Goal: Task Accomplishment & Management: Manage account settings

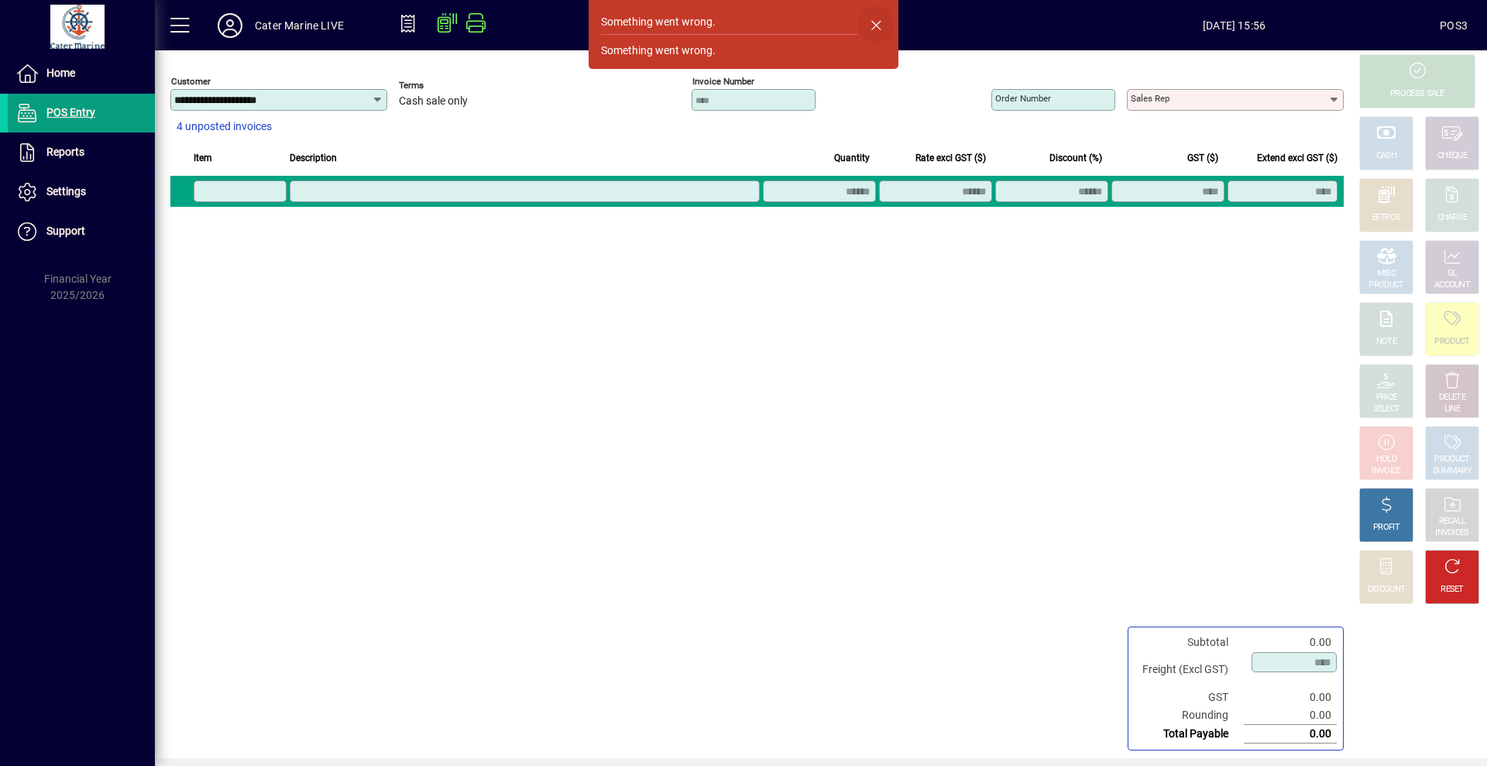
click at [873, 29] on span "button" at bounding box center [875, 24] width 37 height 37
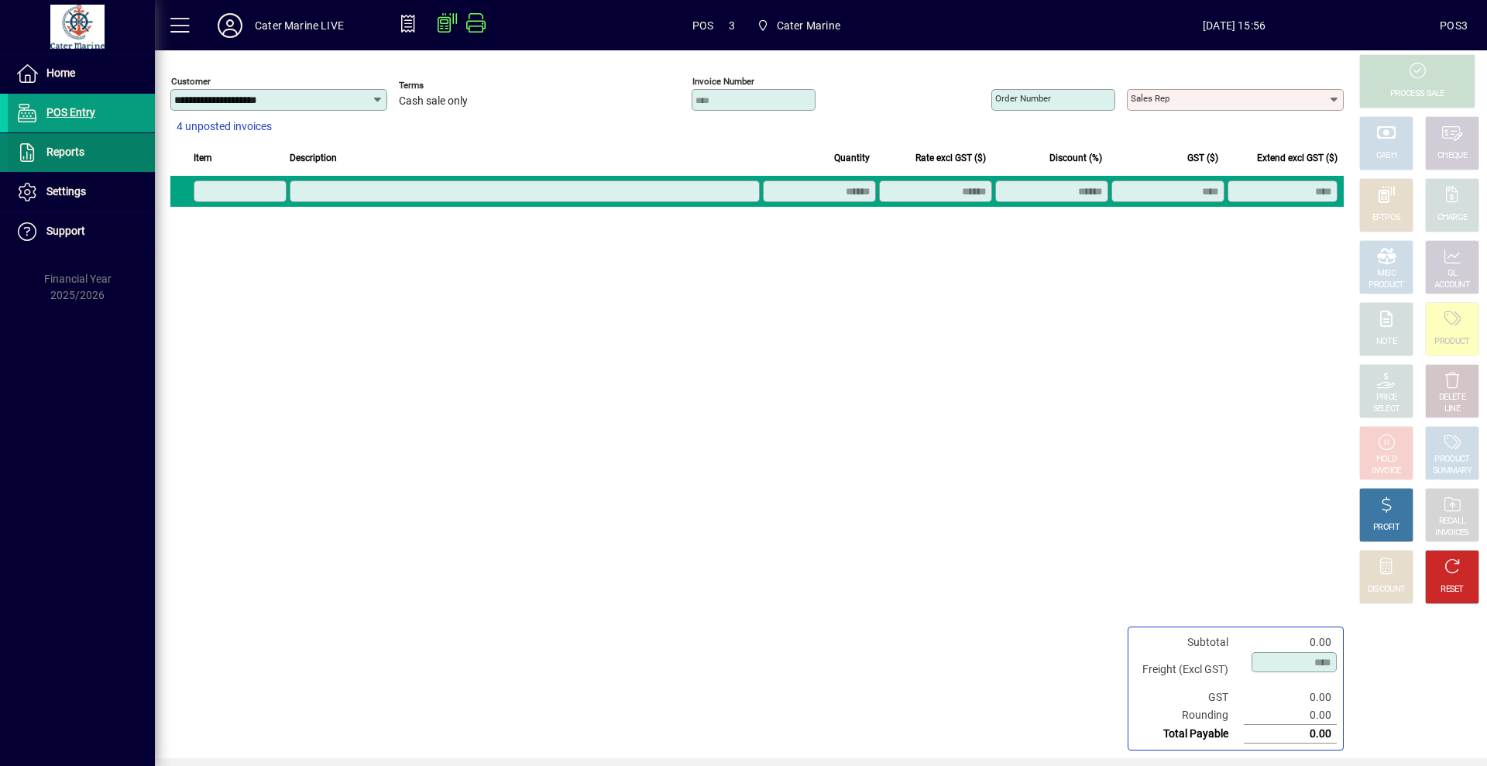
click at [82, 146] on span "Reports" at bounding box center [65, 152] width 38 height 12
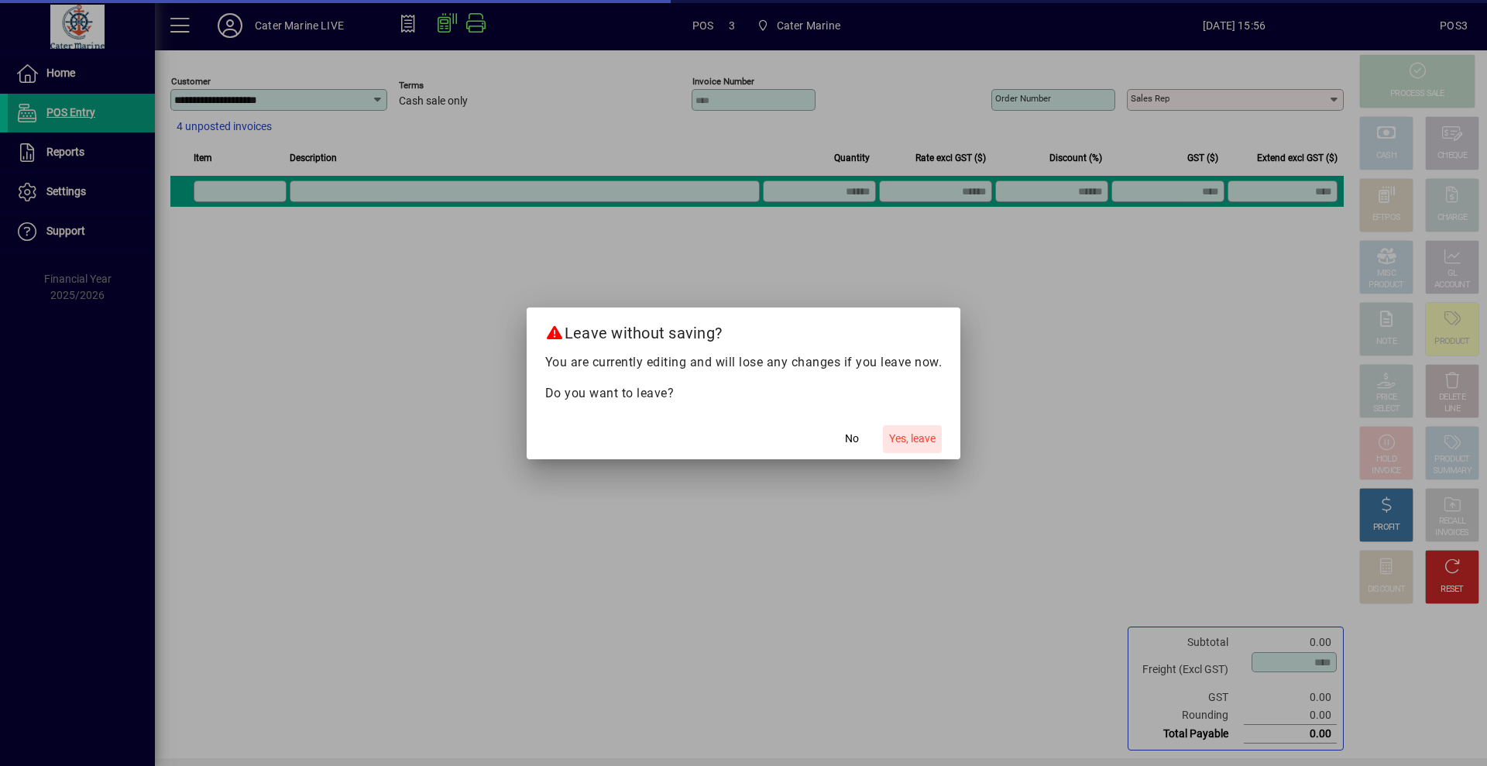
click at [919, 439] on span "Yes, leave" at bounding box center [912, 439] width 46 height 16
click at [911, 444] on span "Yes, leave" at bounding box center [912, 439] width 46 height 16
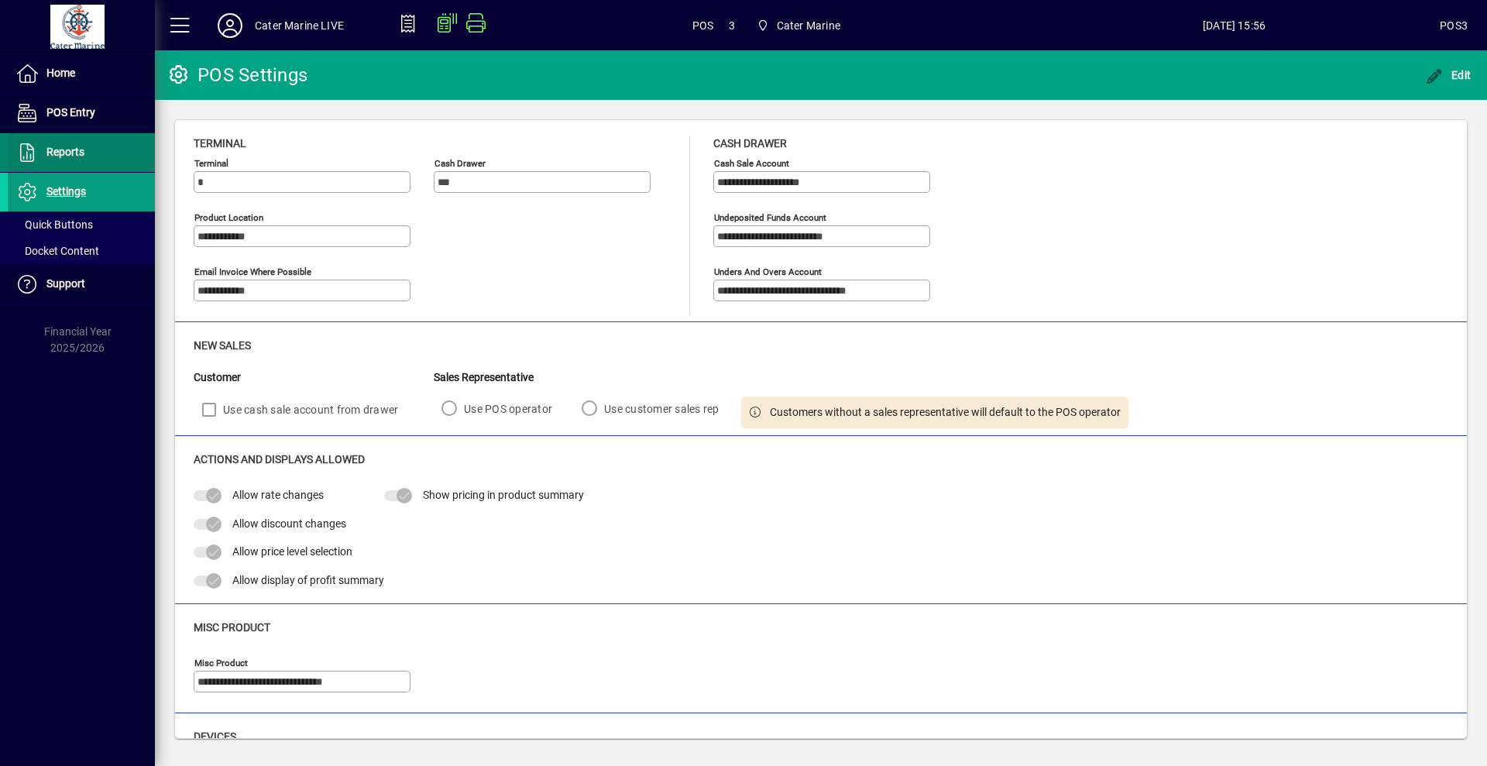
click at [120, 156] on span at bounding box center [81, 152] width 147 height 37
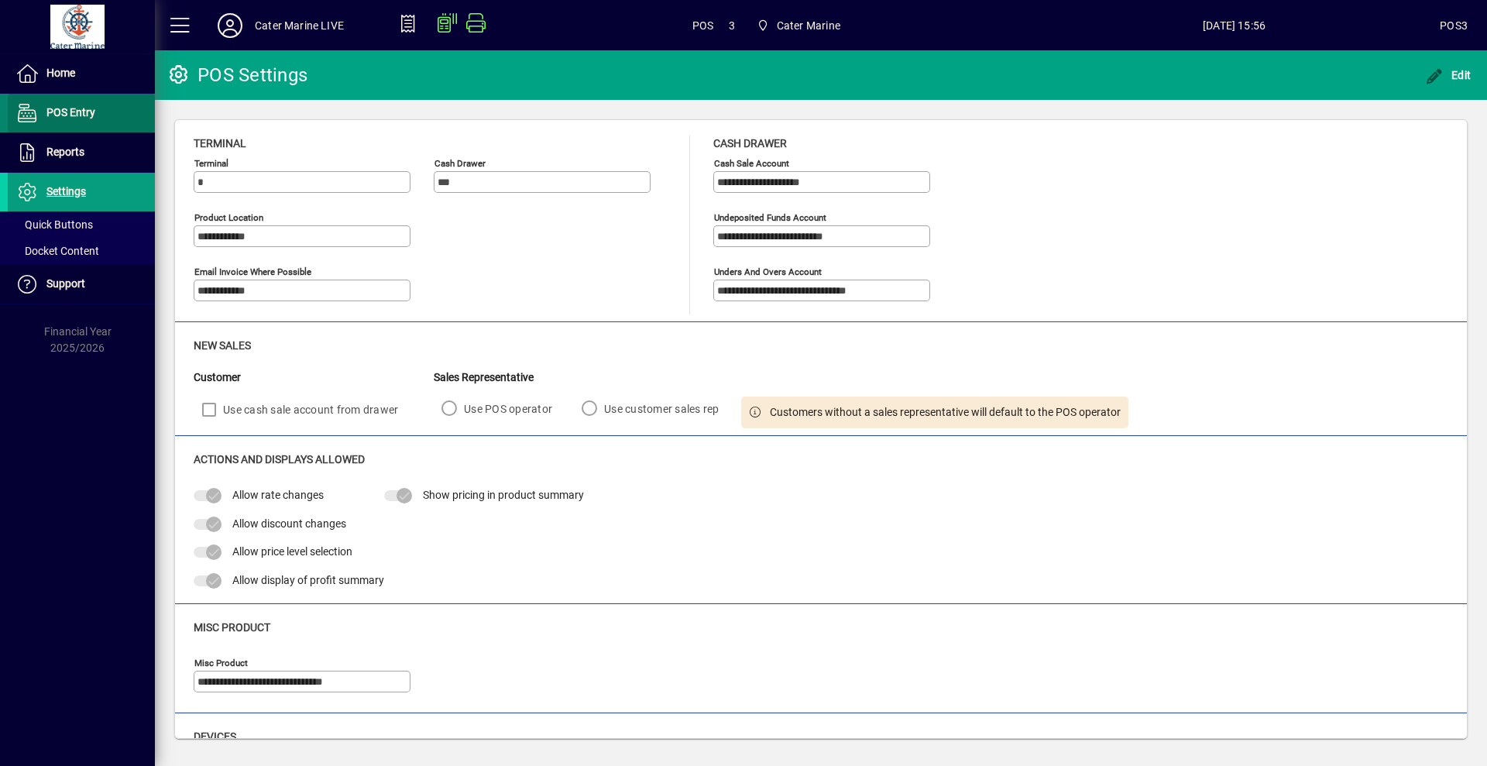
click at [98, 115] on span at bounding box center [81, 112] width 147 height 37
click at [92, 74] on span at bounding box center [81, 73] width 147 height 37
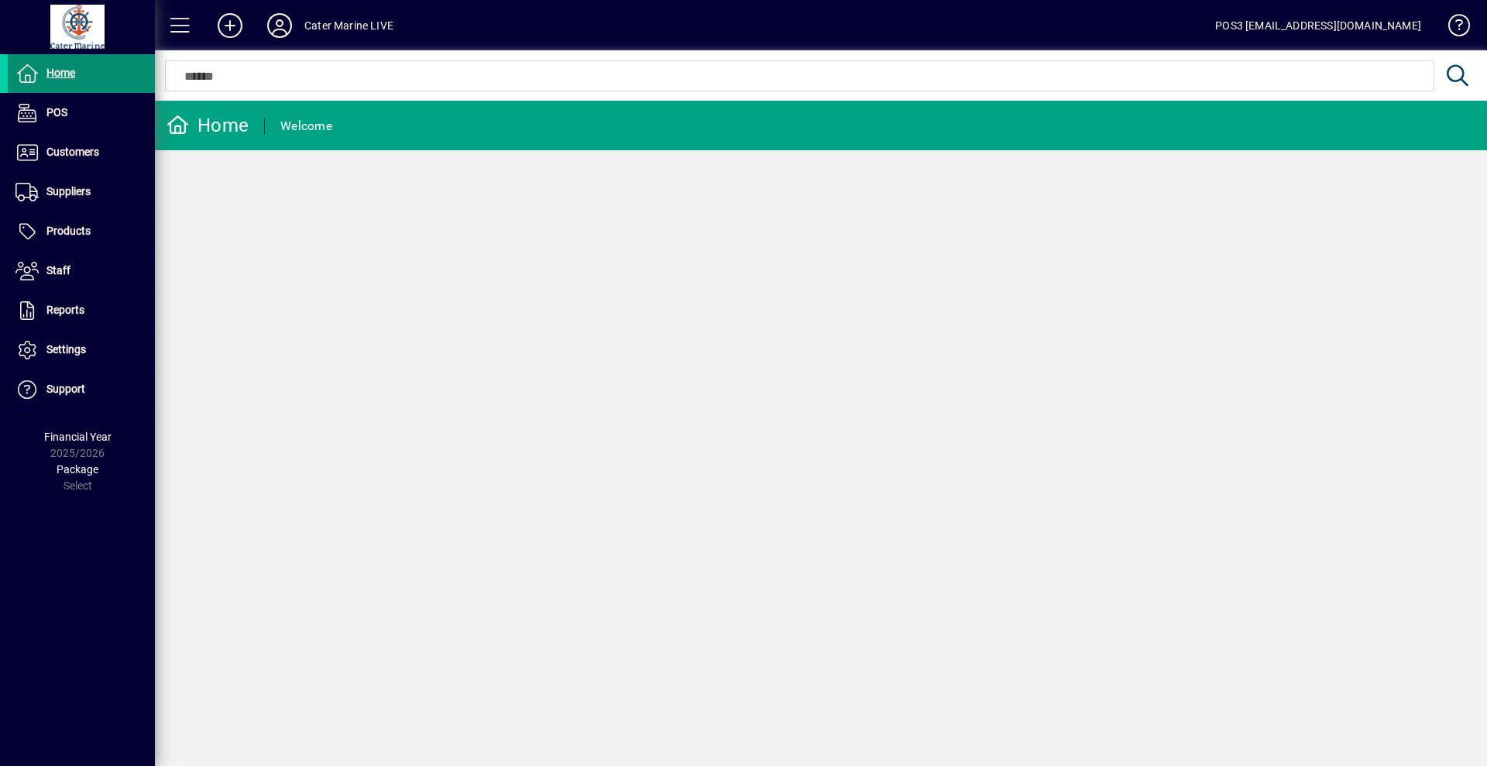
click at [92, 74] on span at bounding box center [81, 73] width 147 height 37
click at [81, 117] on span at bounding box center [81, 112] width 147 height 37
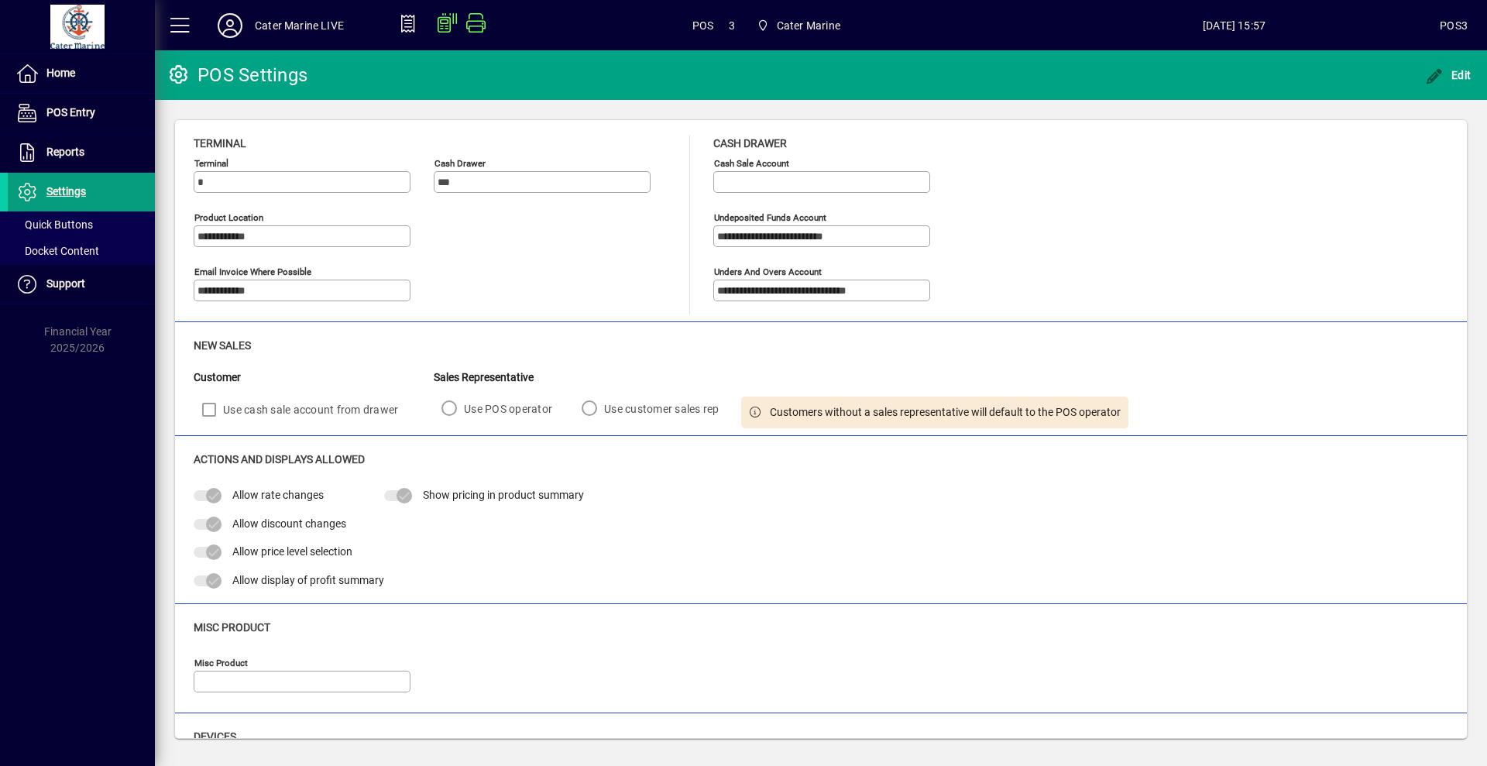
type input "**********"
click at [88, 156] on span at bounding box center [81, 152] width 147 height 37
click at [1453, 71] on span "Edit" at bounding box center [1448, 75] width 46 height 12
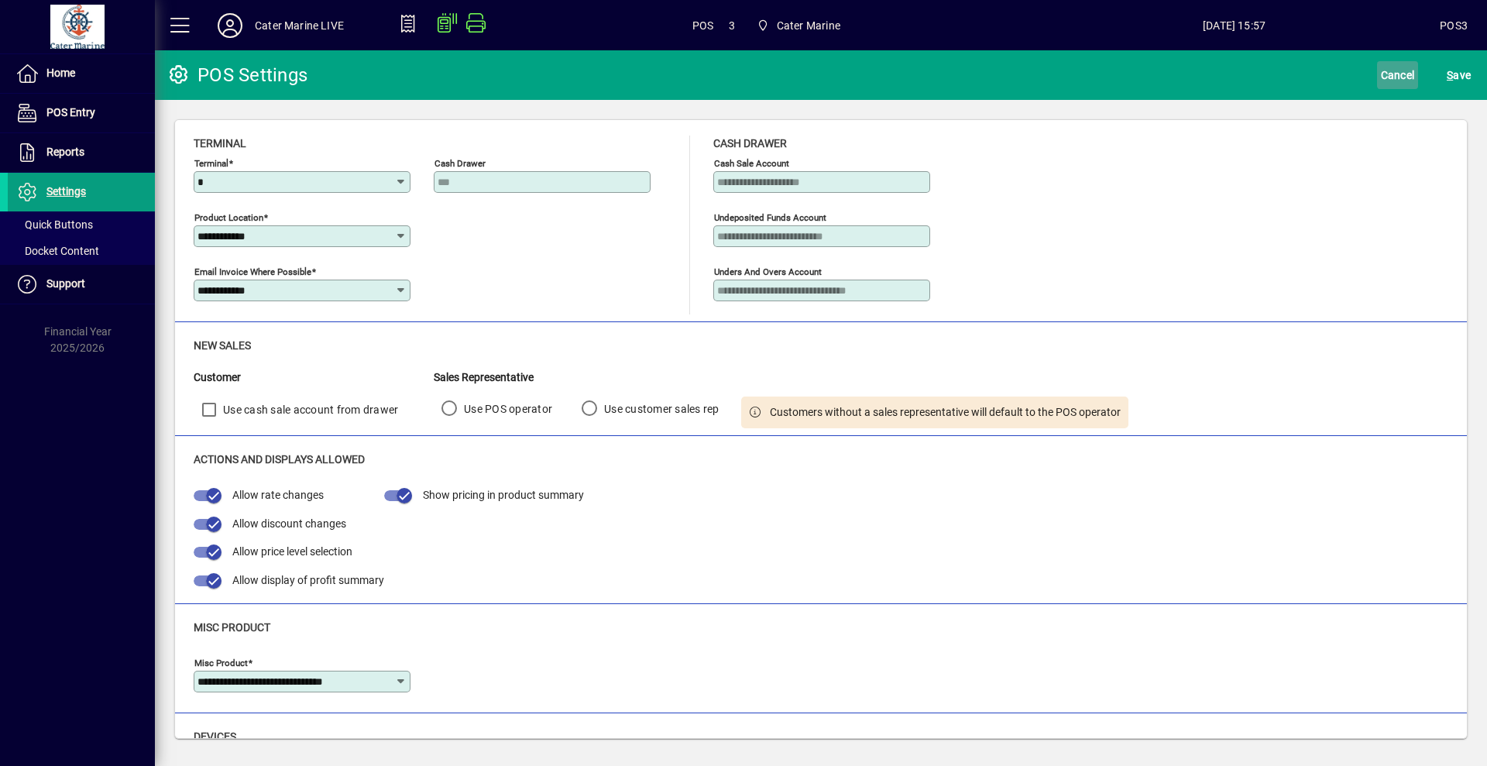
click at [1387, 72] on span "Cancel" at bounding box center [1398, 75] width 34 height 25
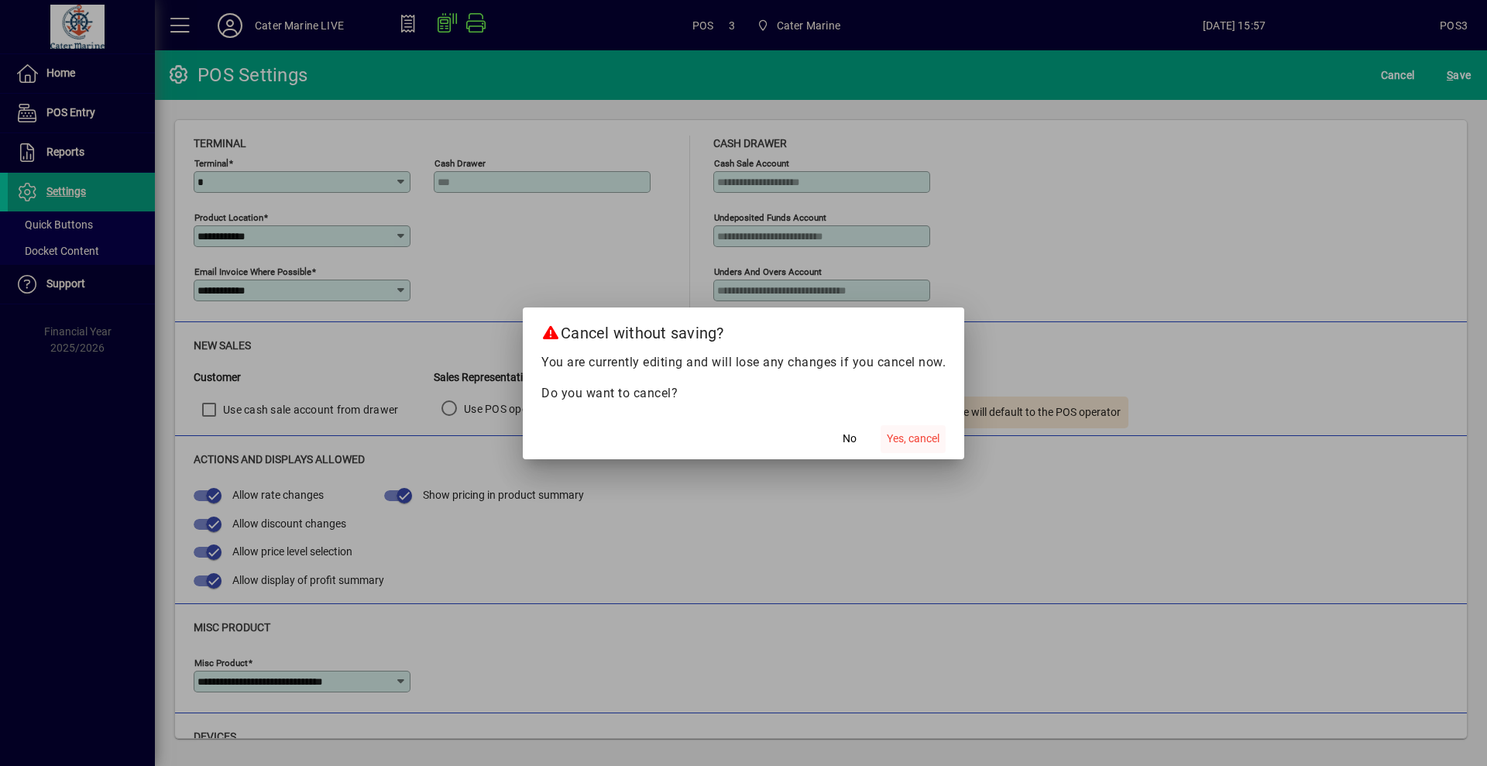
click at [939, 442] on span "Yes, cancel" at bounding box center [913, 439] width 53 height 16
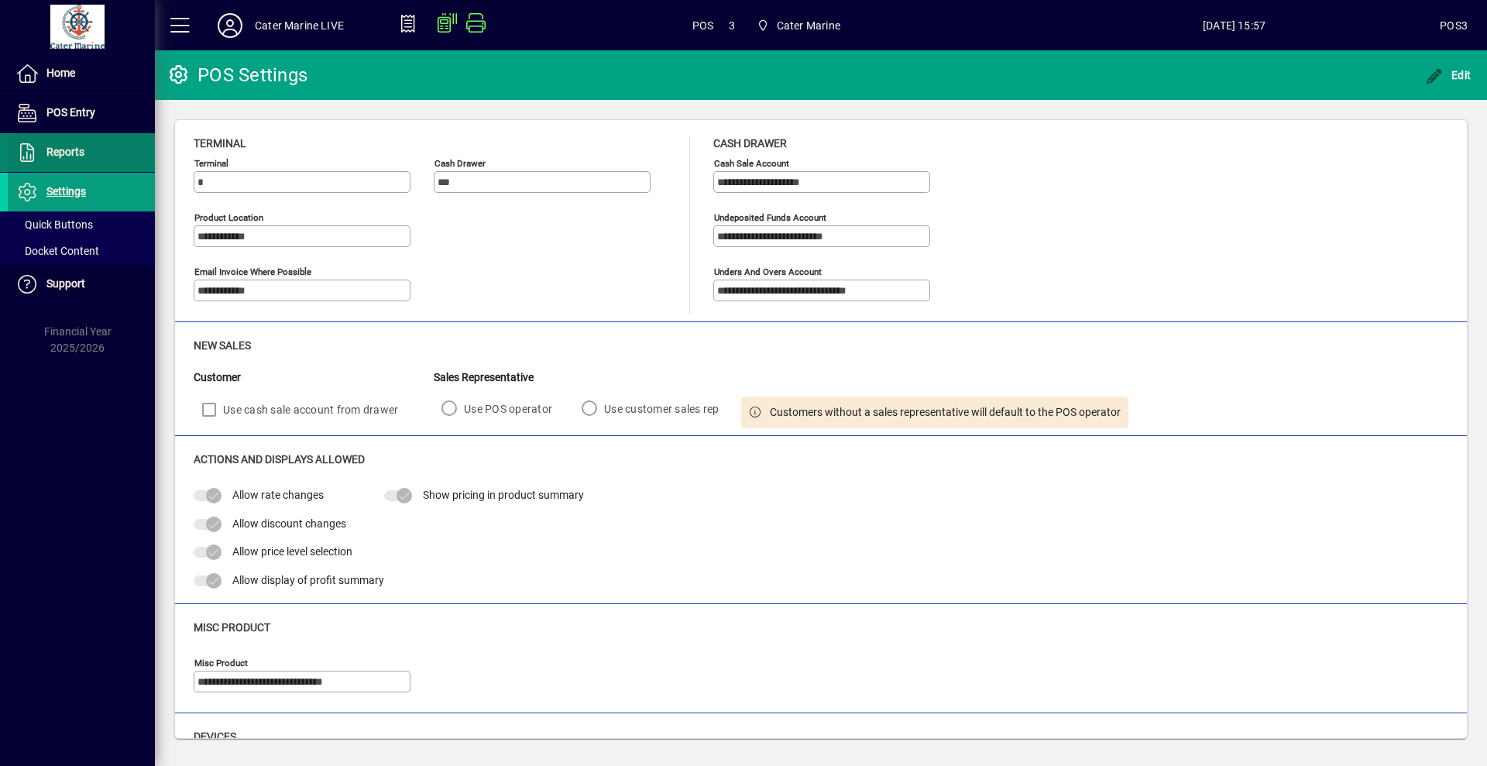
click at [96, 146] on span at bounding box center [81, 152] width 147 height 37
click at [1434, 80] on icon "button" at bounding box center [1434, 76] width 19 height 15
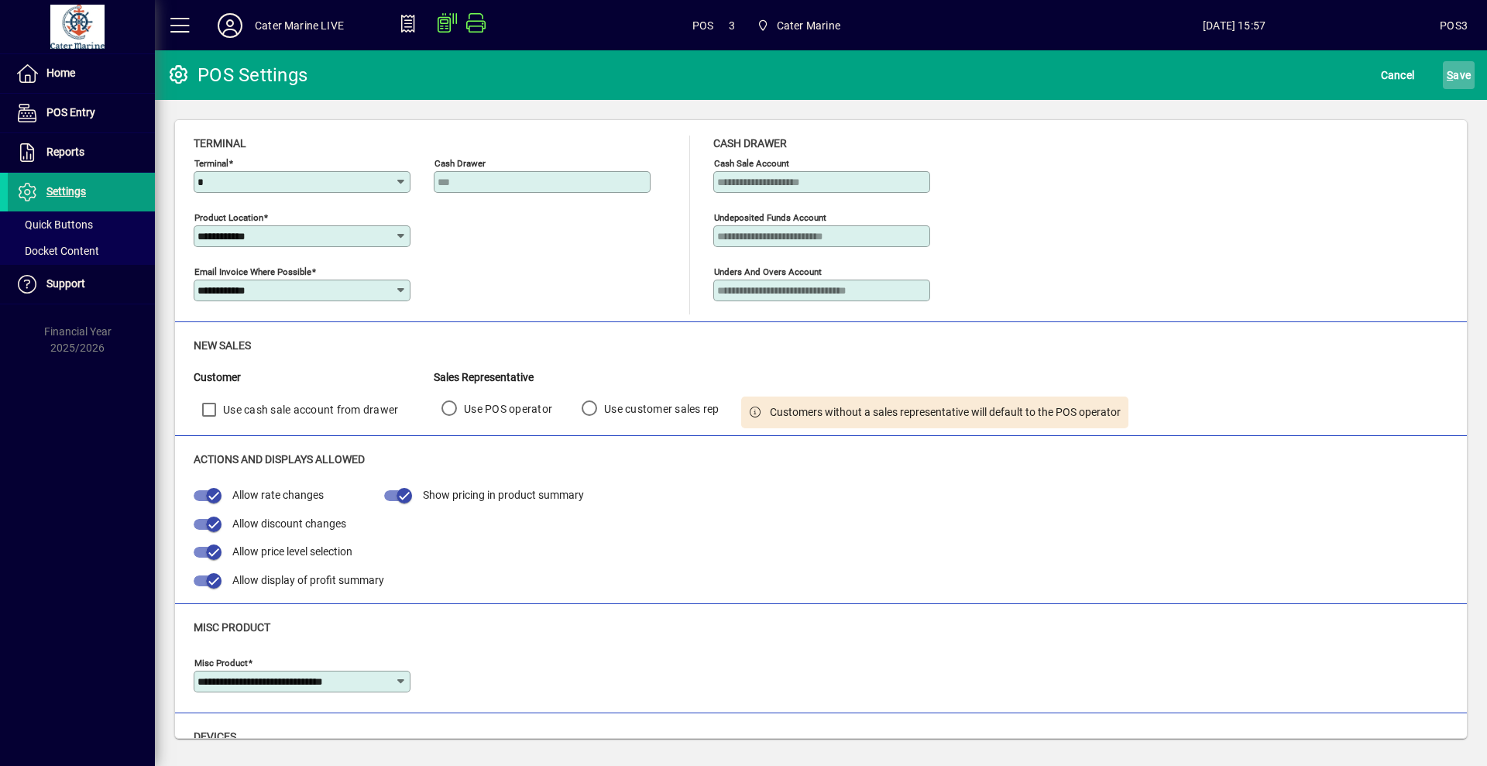
click at [1461, 74] on span "S ave" at bounding box center [1458, 75] width 24 height 25
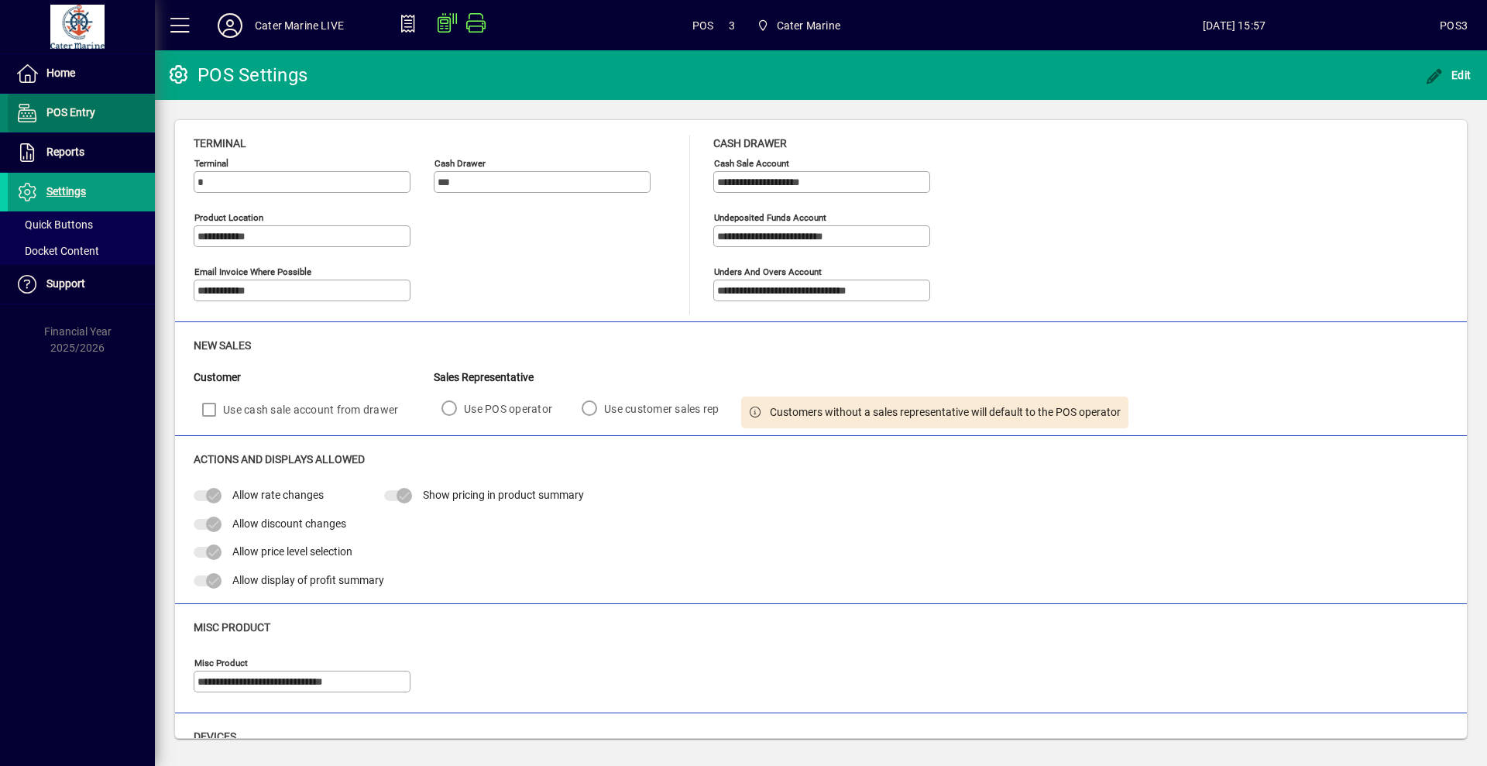
click at [99, 115] on span at bounding box center [81, 112] width 147 height 37
click at [112, 151] on span at bounding box center [81, 152] width 147 height 37
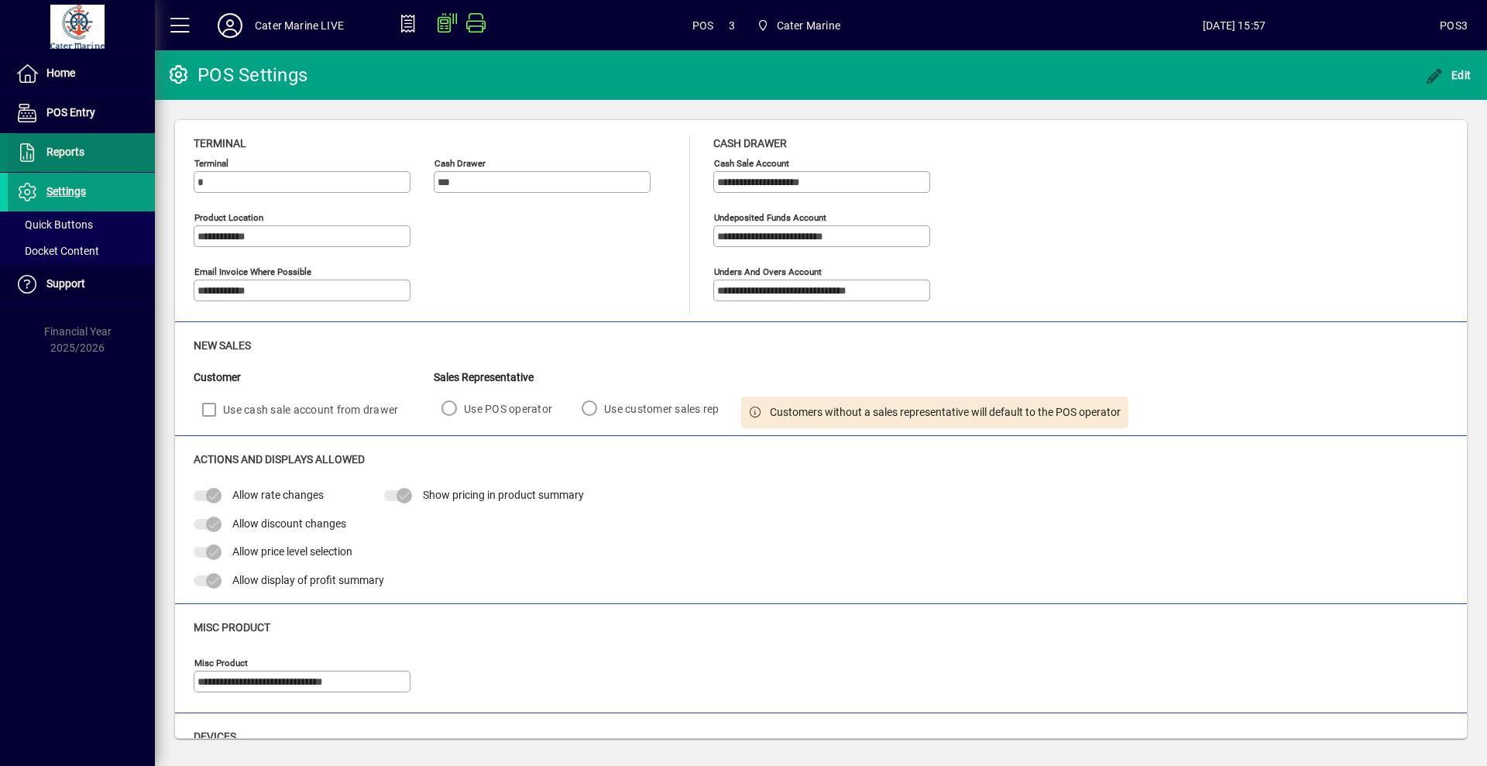
click at [99, 142] on span at bounding box center [81, 152] width 147 height 37
click at [87, 110] on span "POS Entry" at bounding box center [70, 112] width 49 height 12
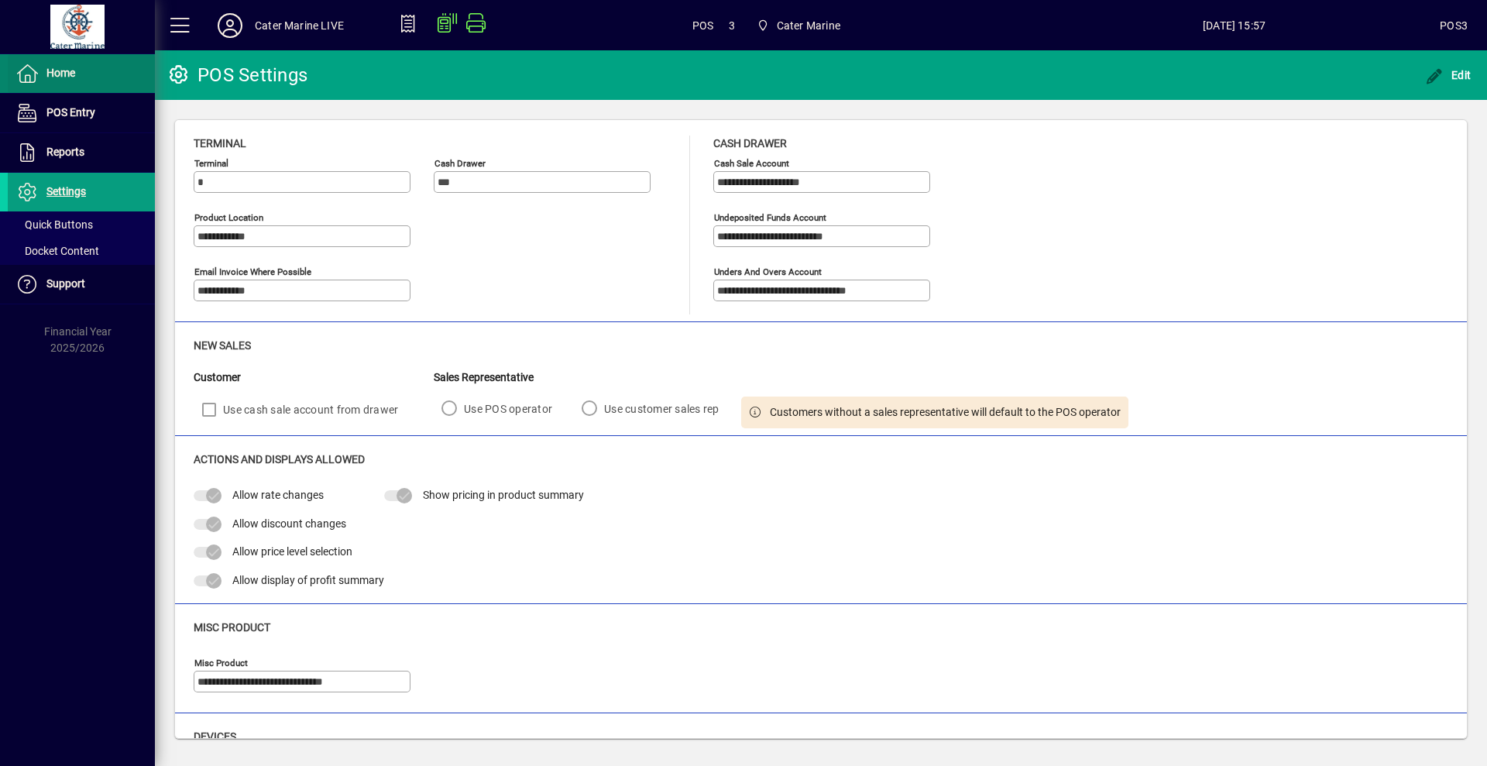
click at [83, 81] on span at bounding box center [81, 73] width 147 height 37
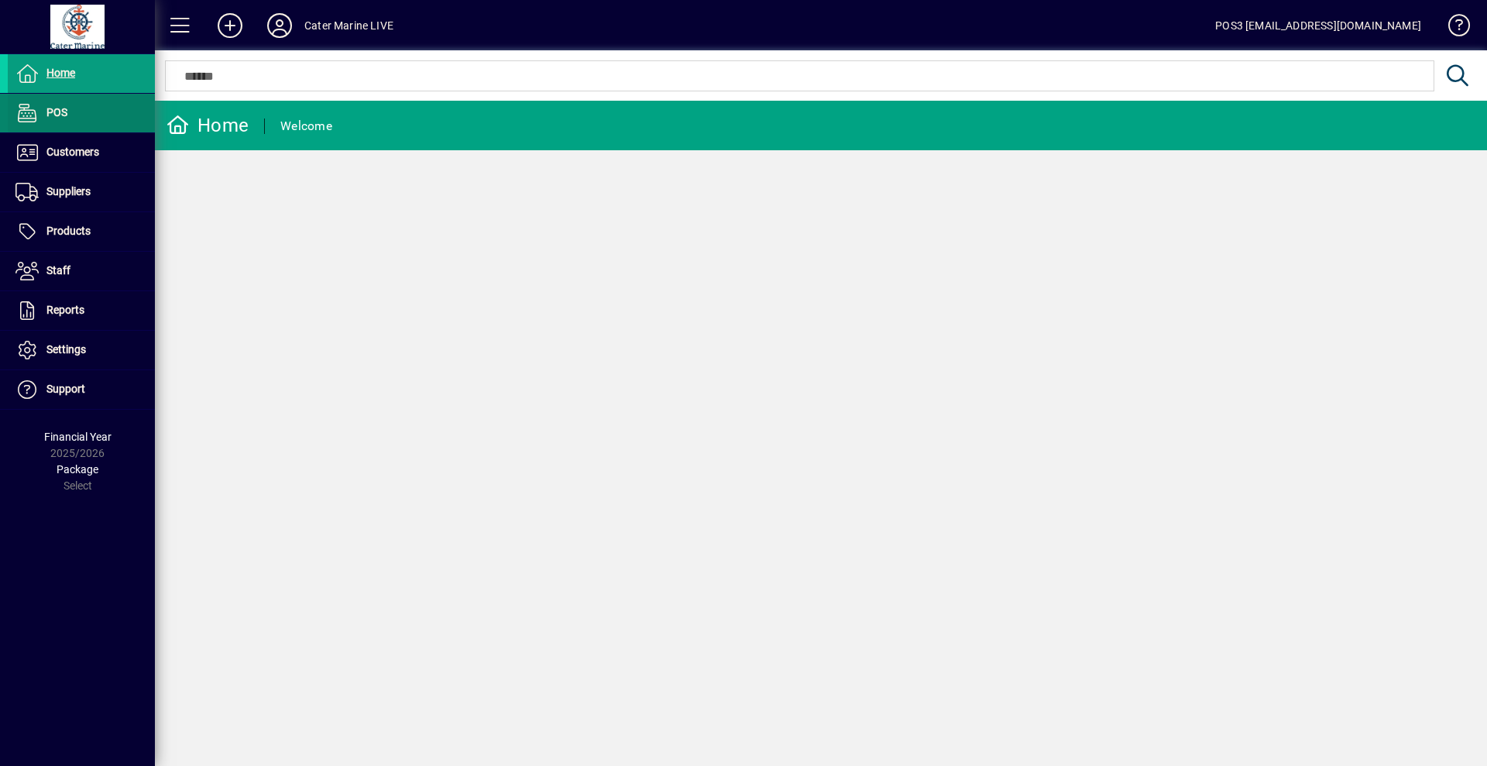
click at [79, 106] on span at bounding box center [81, 112] width 147 height 37
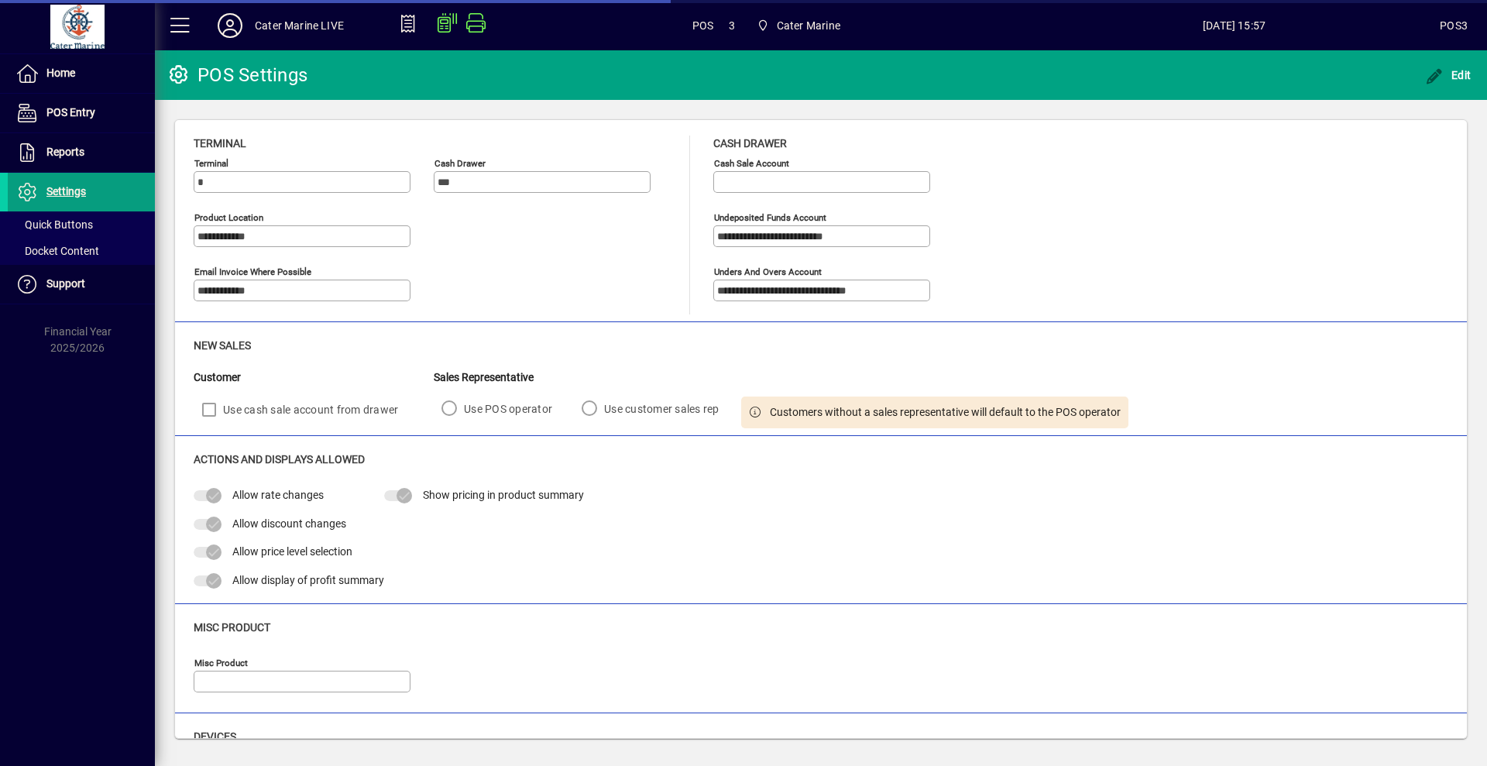
type input "**********"
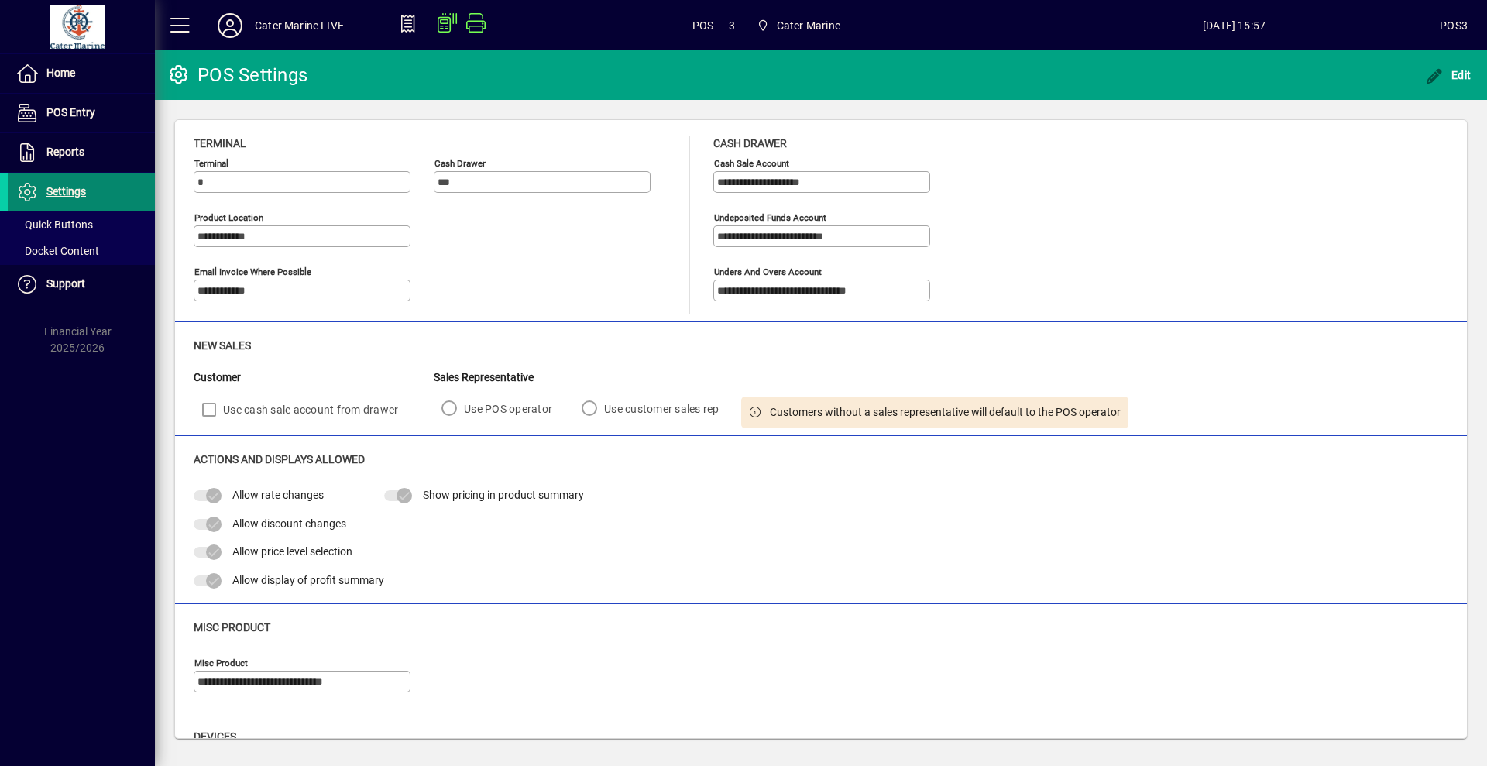
click at [84, 193] on span "Settings" at bounding box center [65, 191] width 39 height 12
click at [315, 74] on div at bounding box center [311, 75] width 8 height 50
click at [110, 182] on span at bounding box center [81, 191] width 147 height 37
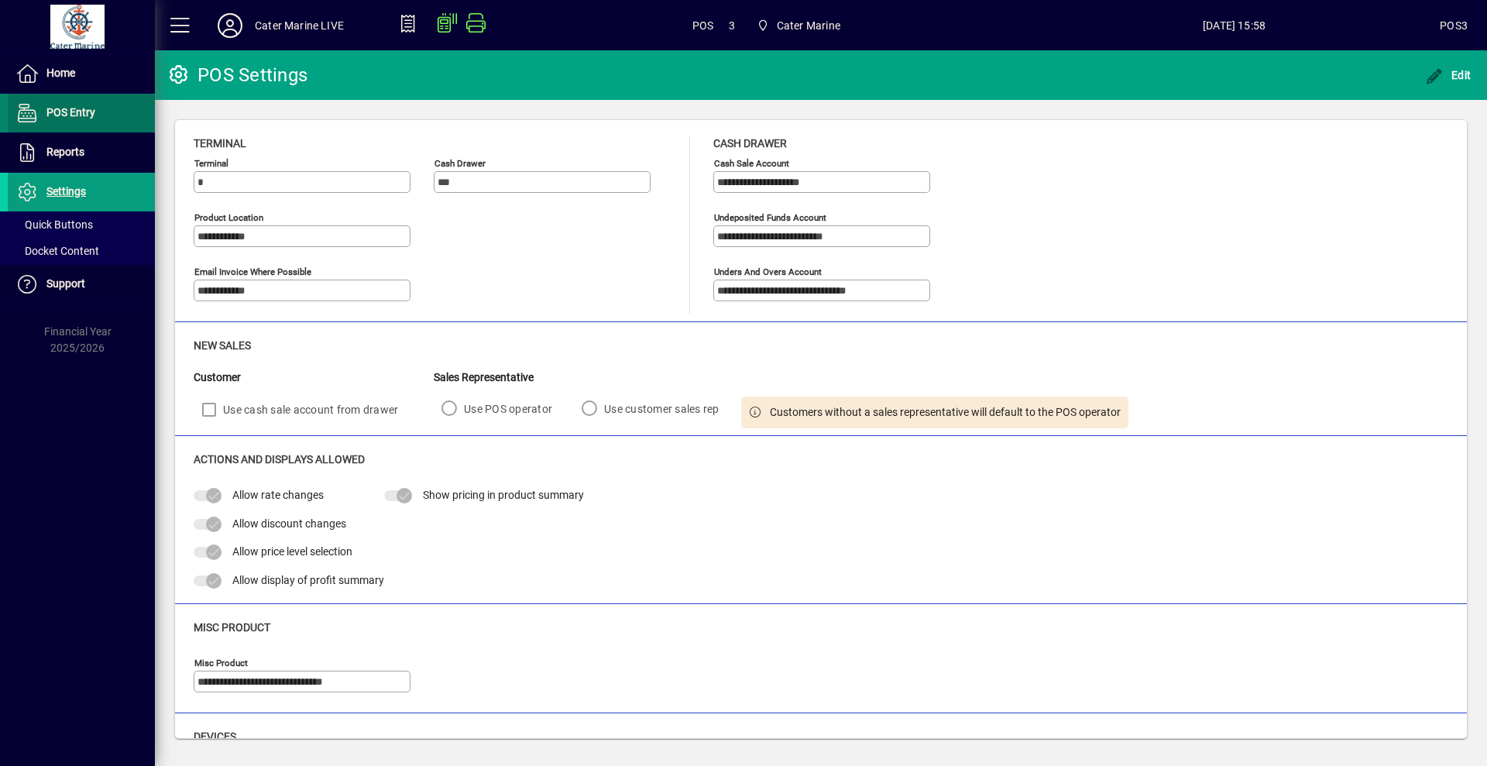
click at [108, 118] on span at bounding box center [81, 112] width 147 height 37
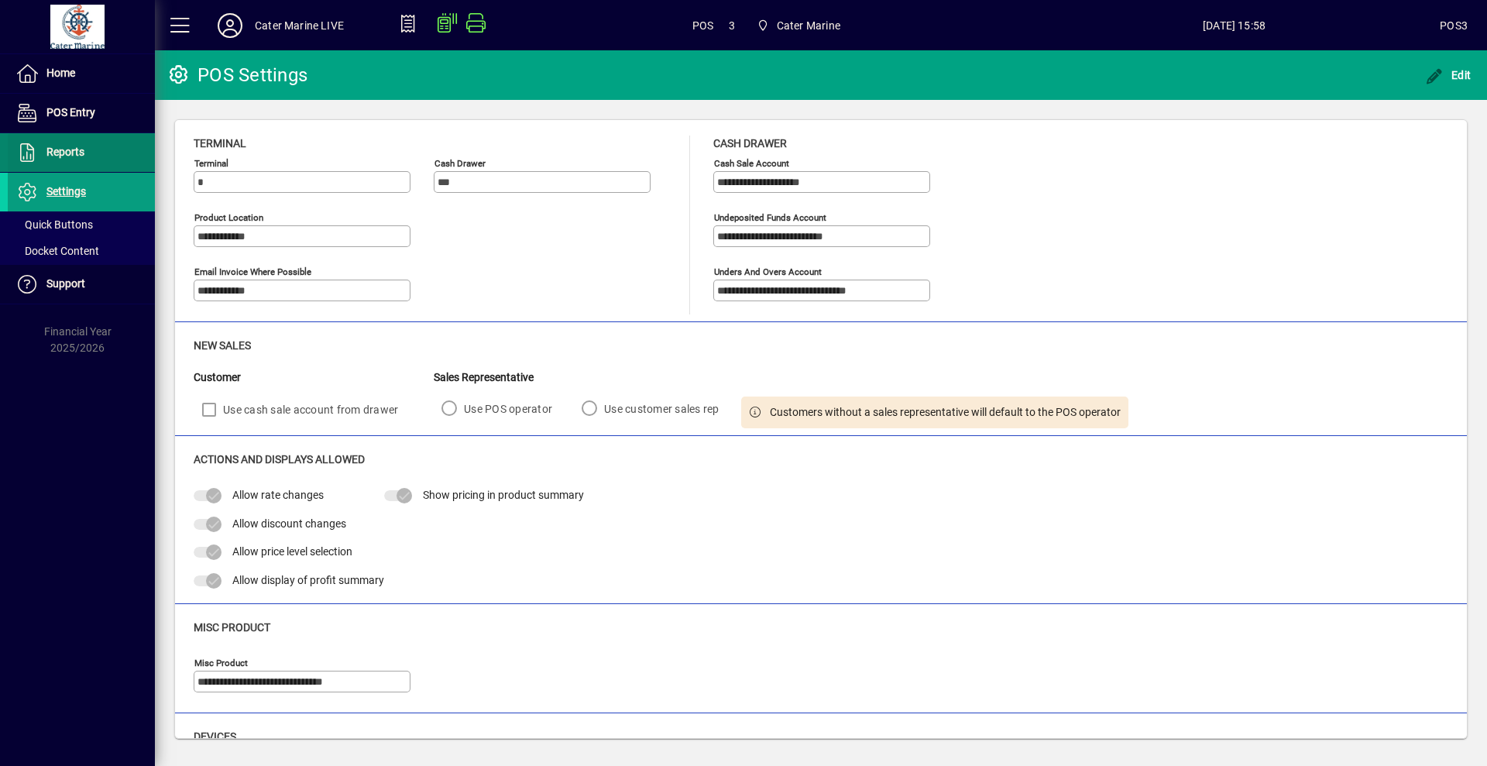
click at [111, 138] on span at bounding box center [81, 152] width 147 height 37
click at [110, 116] on span at bounding box center [81, 112] width 147 height 37
click at [1457, 75] on span "Edit" at bounding box center [1448, 75] width 46 height 12
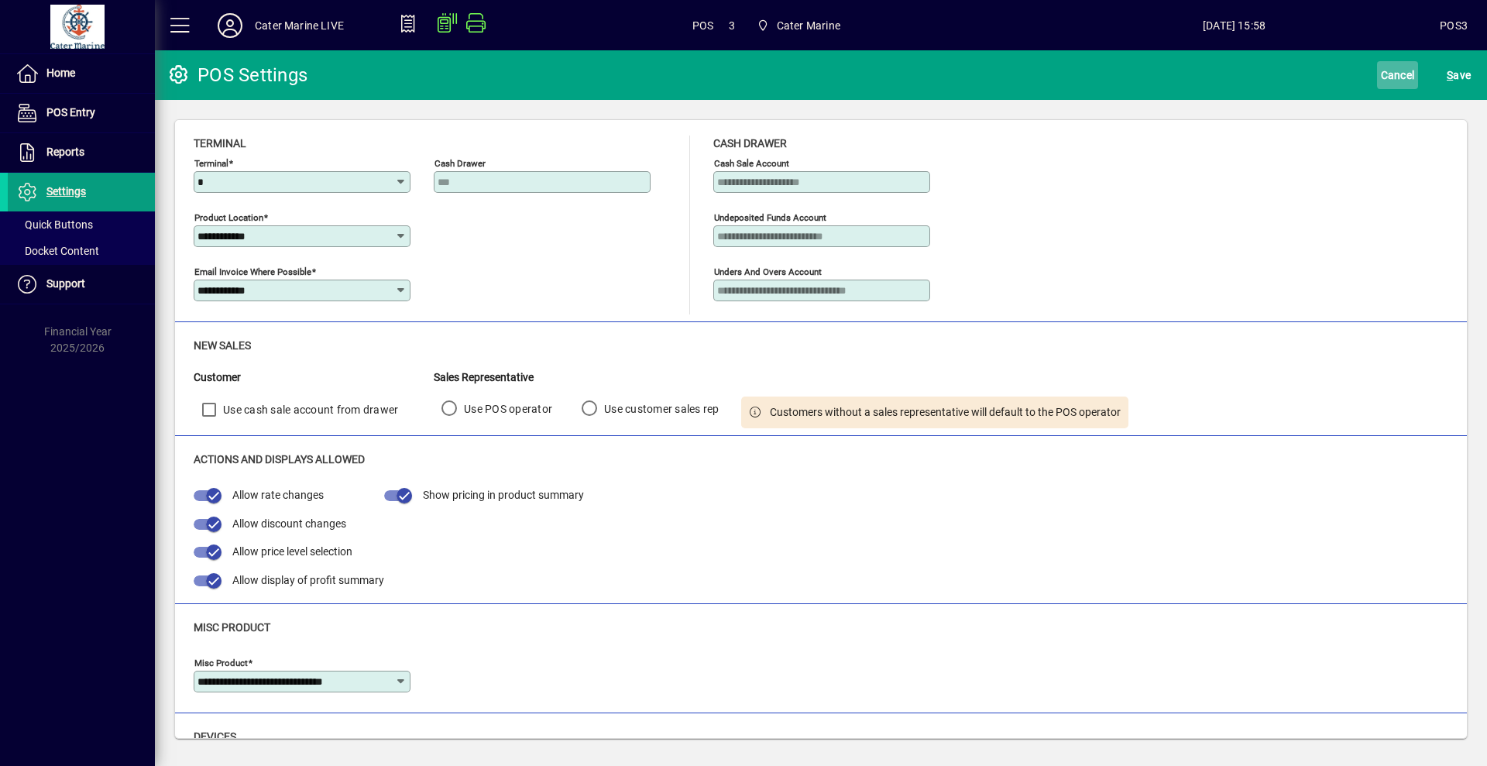
click at [1399, 70] on span "Cancel" at bounding box center [1398, 75] width 34 height 25
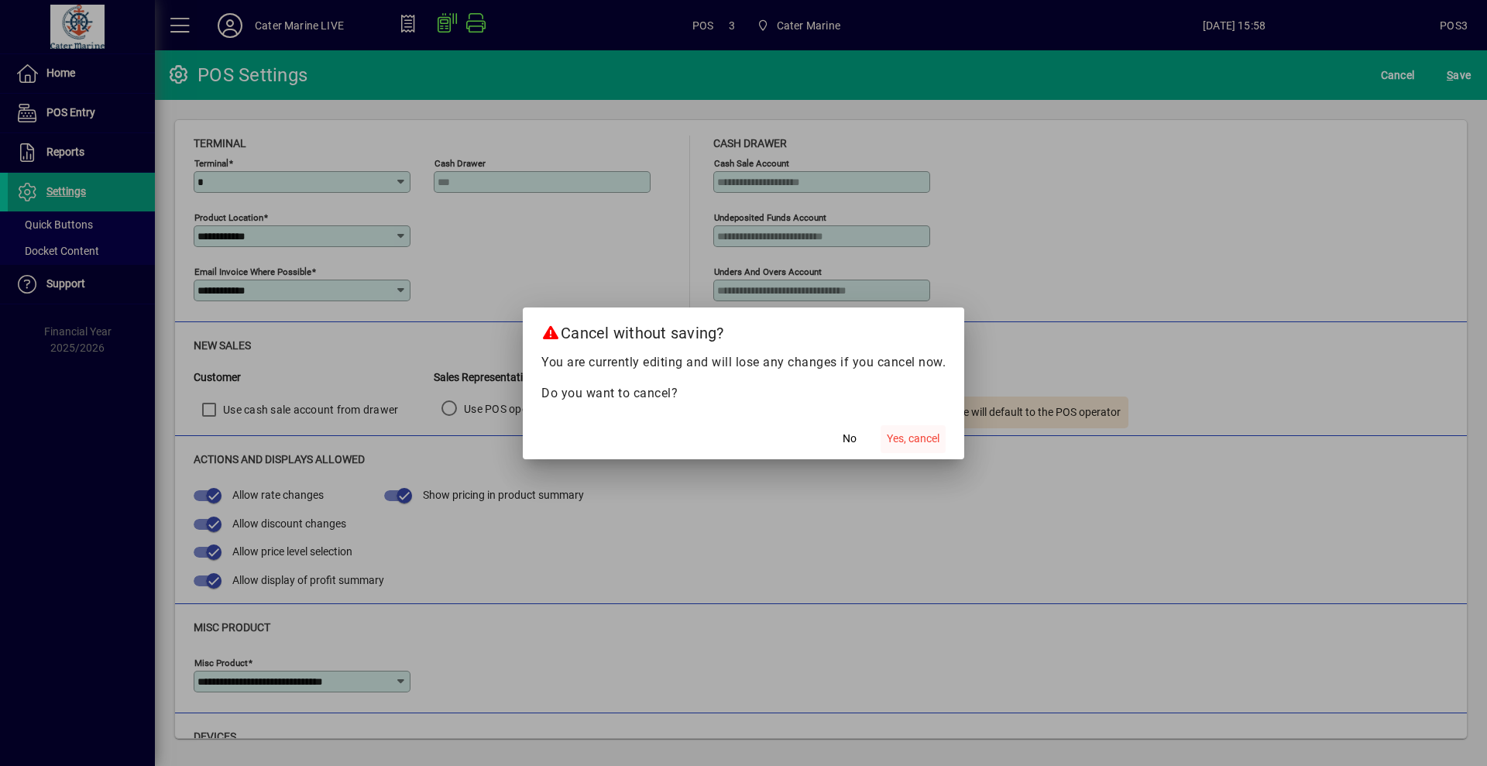
click at [904, 438] on span "Yes, cancel" at bounding box center [913, 439] width 53 height 16
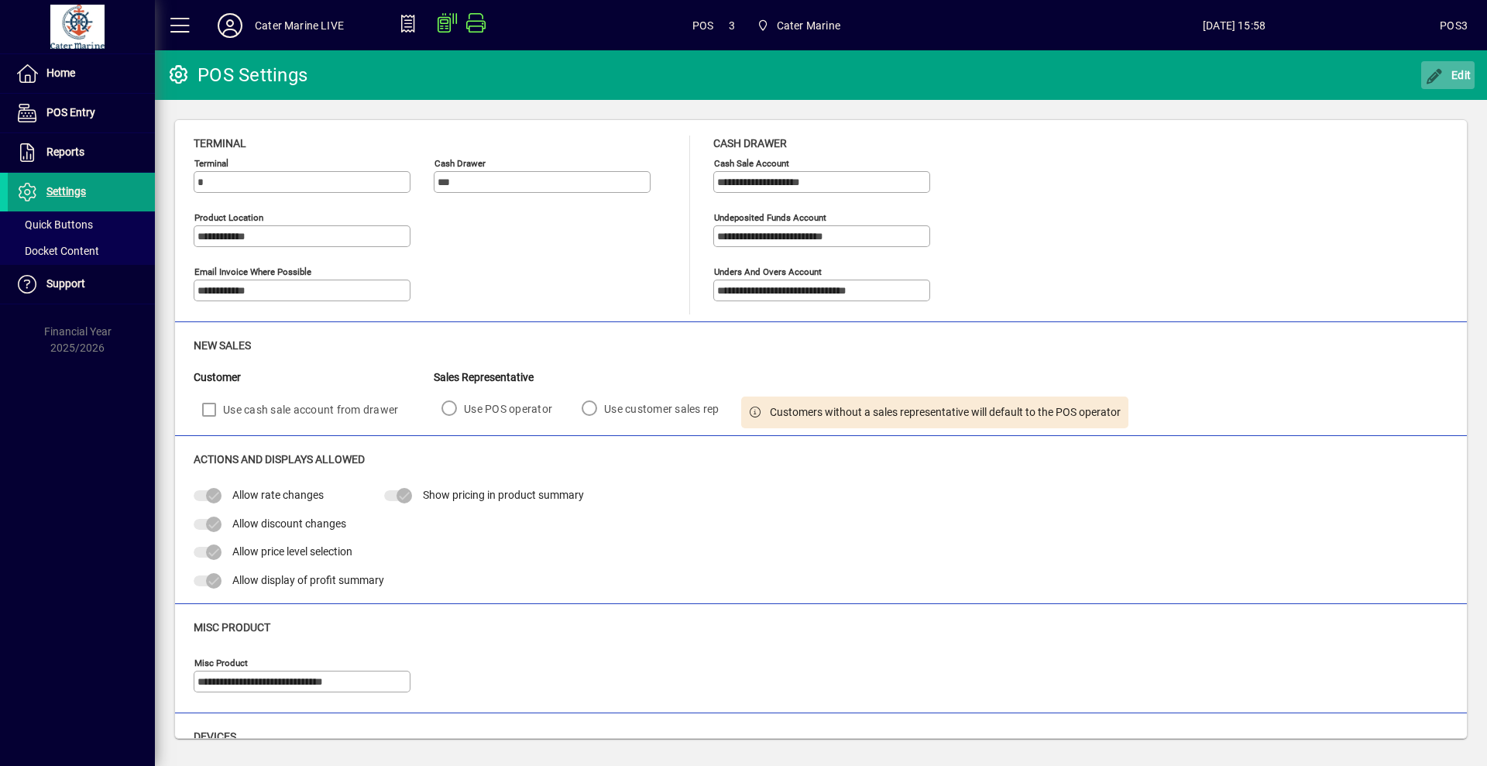
click at [1438, 77] on icon "button" at bounding box center [1434, 76] width 19 height 15
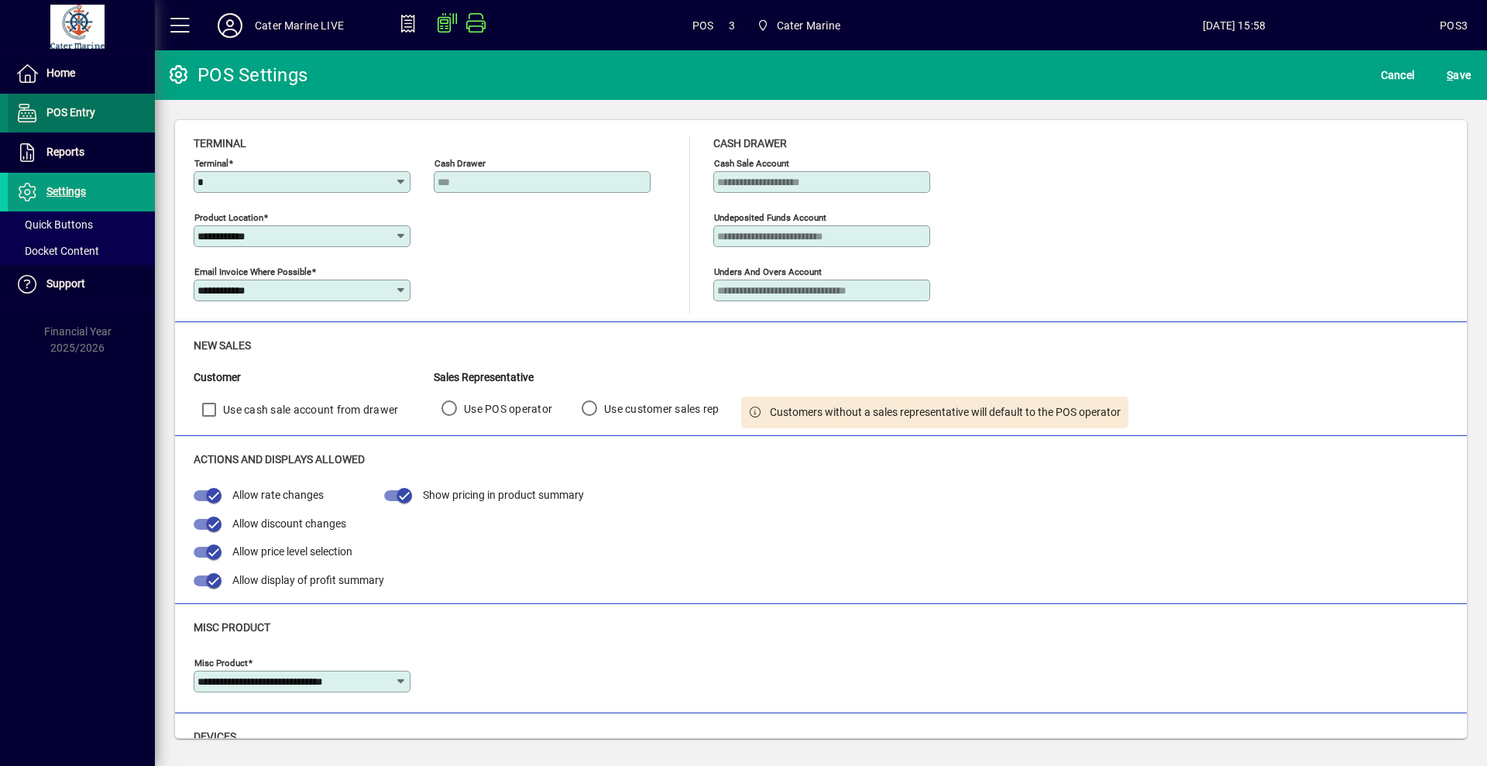
click at [111, 111] on span at bounding box center [81, 112] width 147 height 37
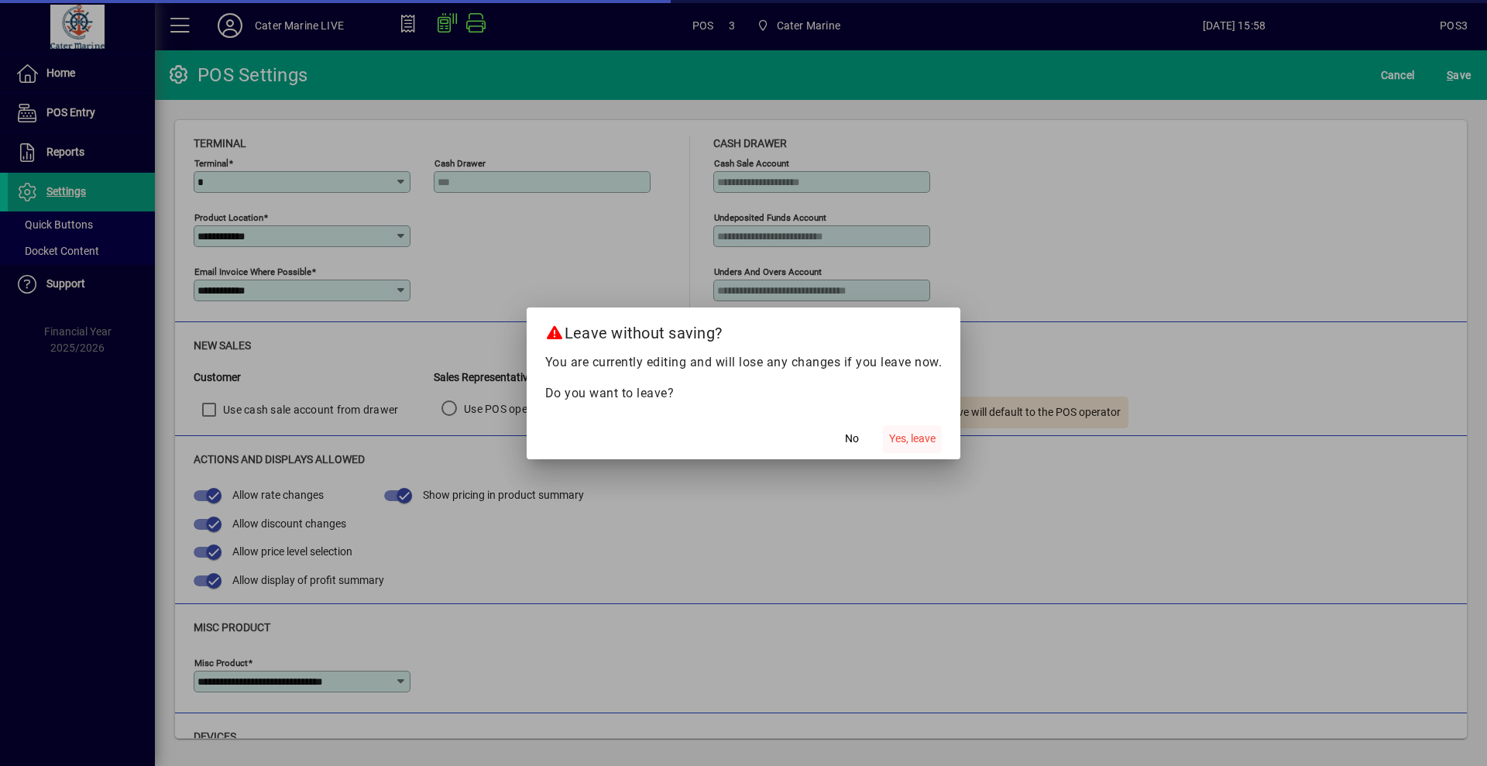
click at [906, 434] on span "Yes, leave" at bounding box center [912, 439] width 46 height 16
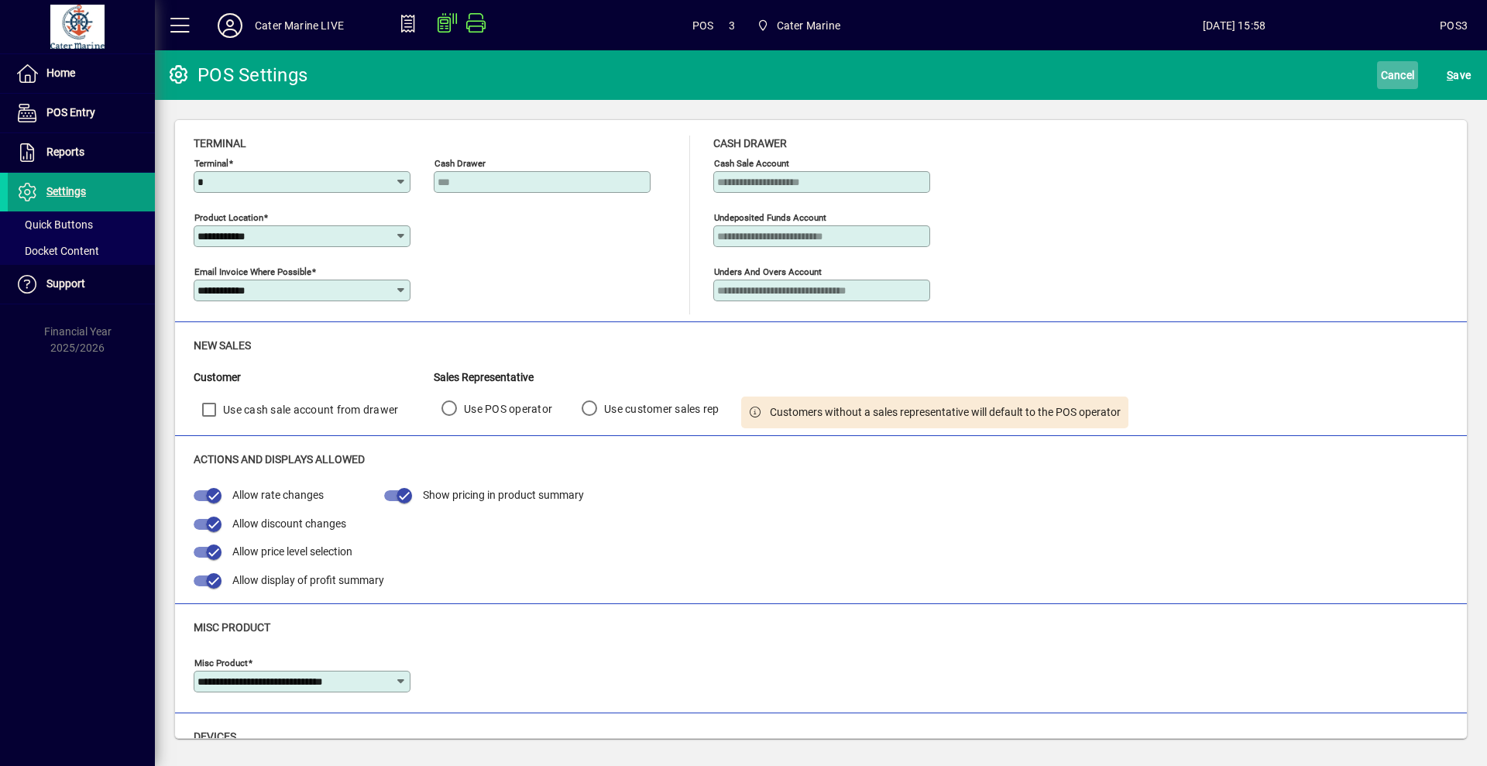
click at [1385, 70] on span "Cancel" at bounding box center [1398, 75] width 34 height 25
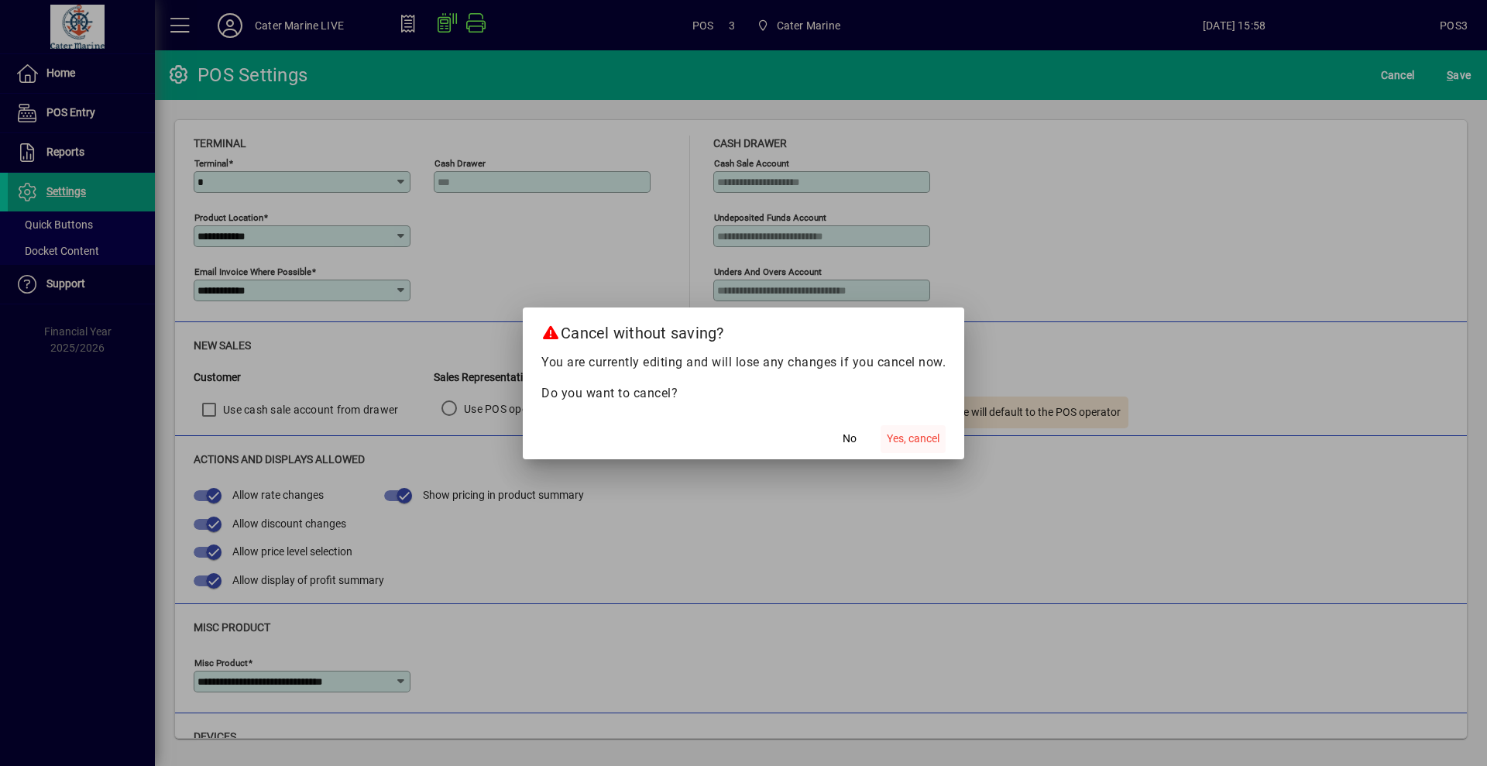
click at [913, 436] on span "Yes, cancel" at bounding box center [913, 439] width 53 height 16
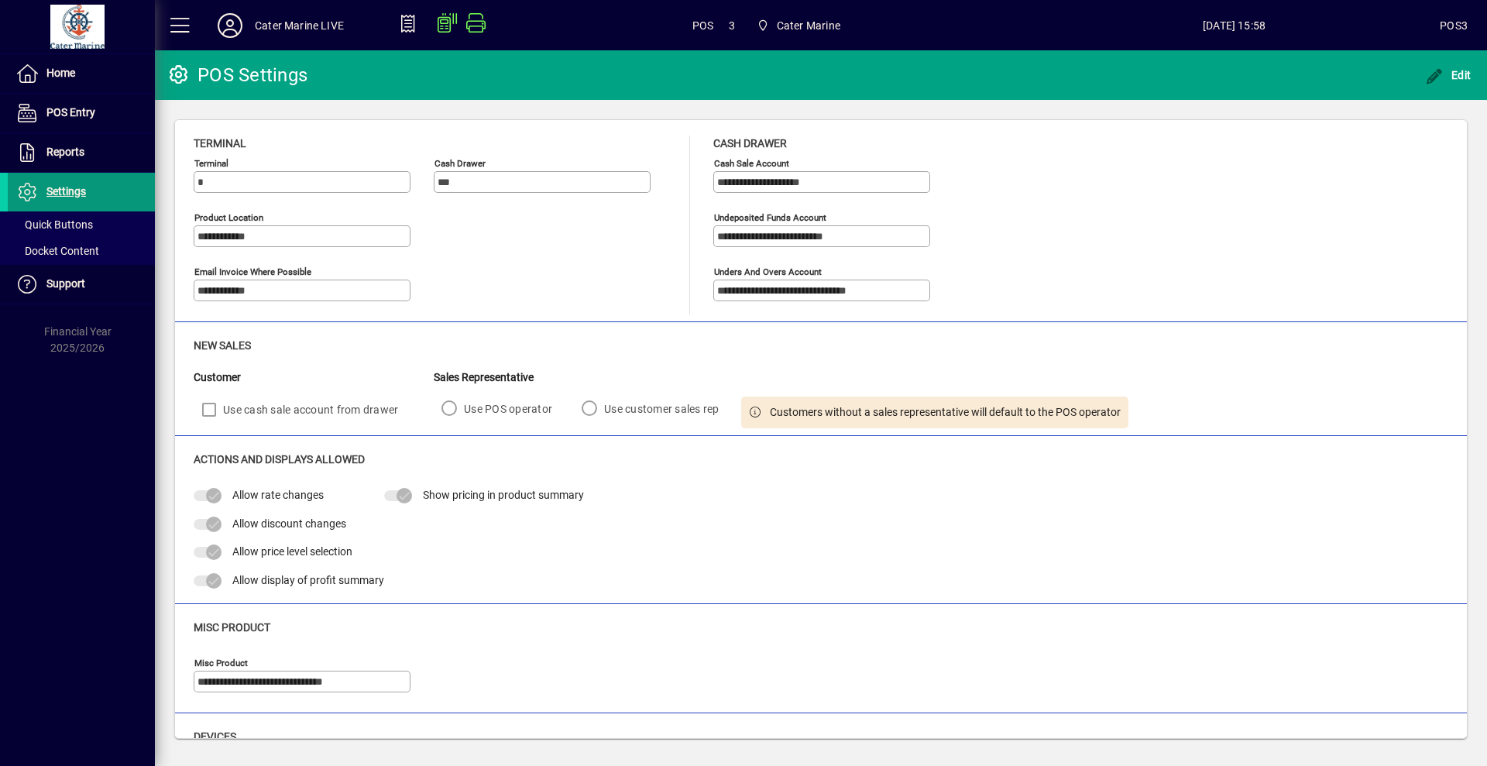
click at [66, 189] on span "Settings" at bounding box center [65, 191] width 39 height 12
